Goal: Task Accomplishment & Management: Manage account settings

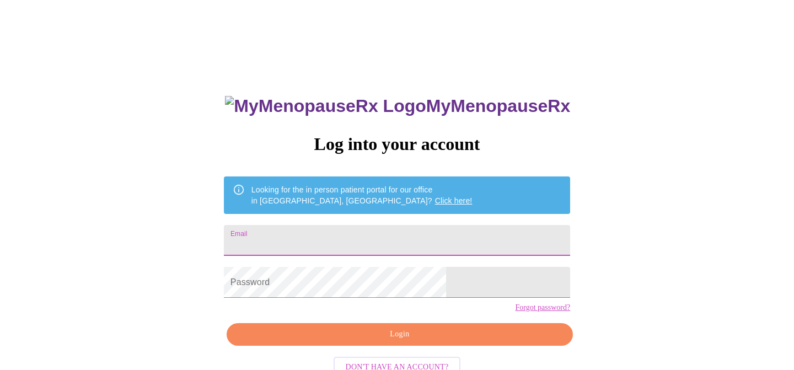
click at [347, 241] on input "Email" at bounding box center [397, 240] width 346 height 31
click at [319, 238] on input "Email" at bounding box center [397, 240] width 346 height 31
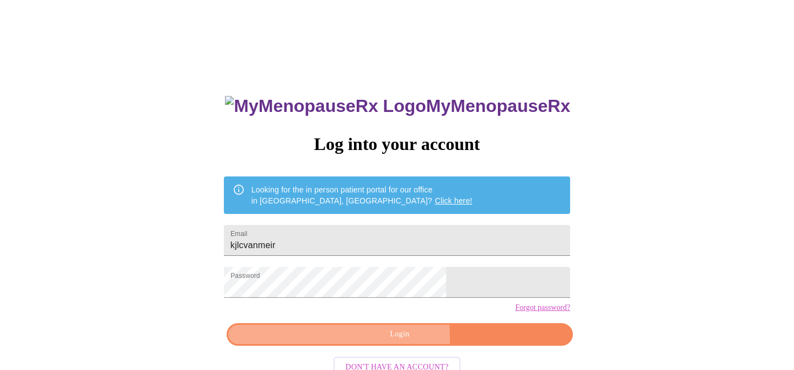
click at [322, 341] on span "Login" at bounding box center [399, 334] width 321 height 14
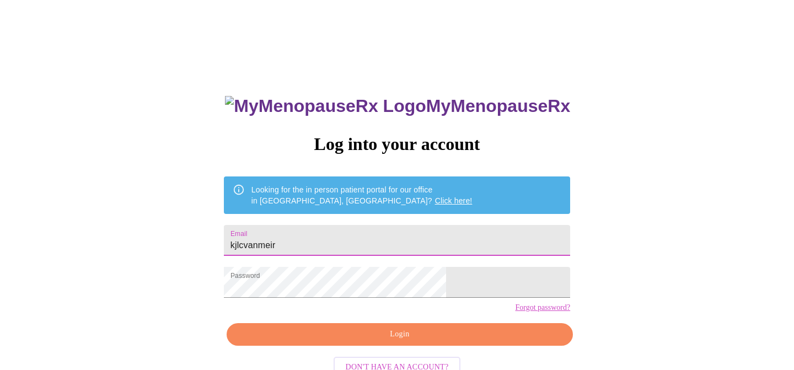
click at [350, 247] on input "kjlcvanmeir" at bounding box center [397, 240] width 346 height 31
type input "[EMAIL_ADDRESS][DOMAIN_NAME]"
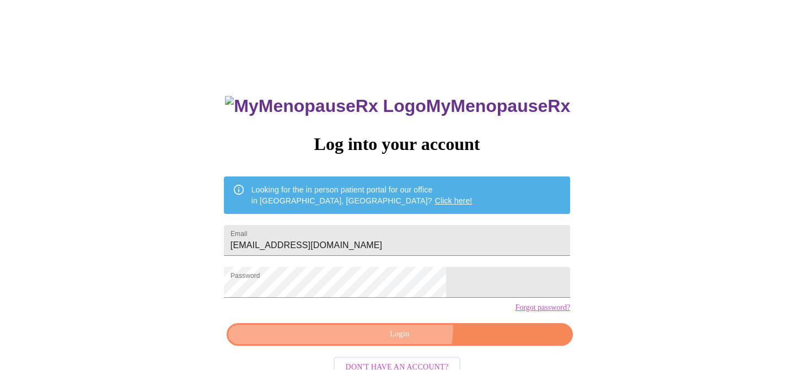
click at [401, 345] on button "Login" at bounding box center [400, 334] width 346 height 23
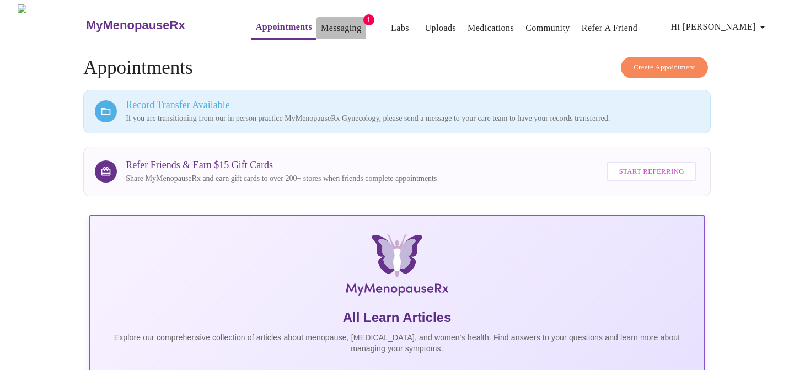
click at [338, 24] on button "Messaging" at bounding box center [340, 28] width 49 height 22
click at [321, 21] on link "Messaging" at bounding box center [341, 27] width 40 height 15
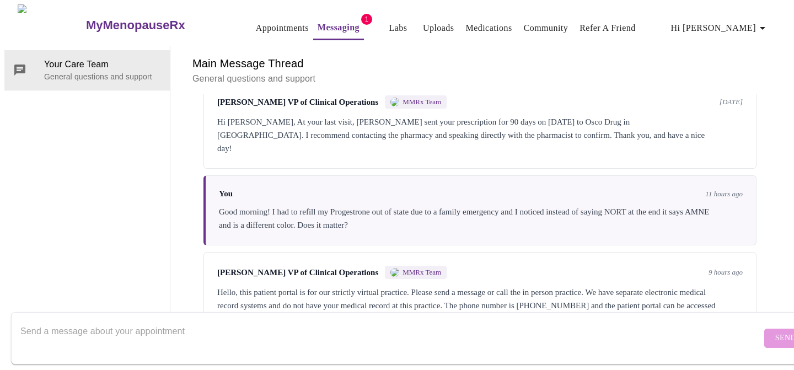
scroll to position [244, 0]
